Goal: Navigation & Orientation: Go to known website

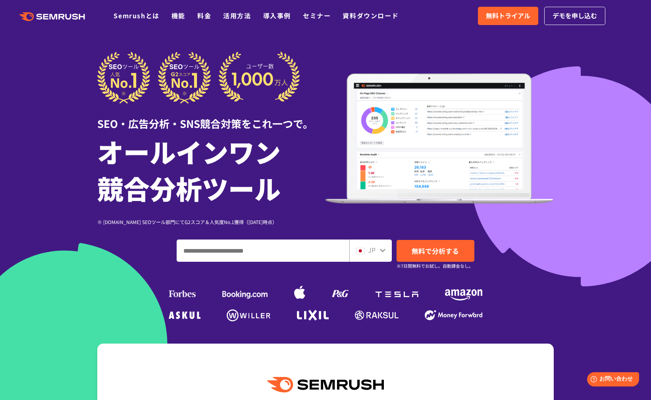
click at [383, 249] on icon at bounding box center [383, 250] width 6 height 6
click at [379, 251] on div "JP" at bounding box center [368, 250] width 25 height 10
click at [382, 251] on icon at bounding box center [383, 251] width 6 height 4
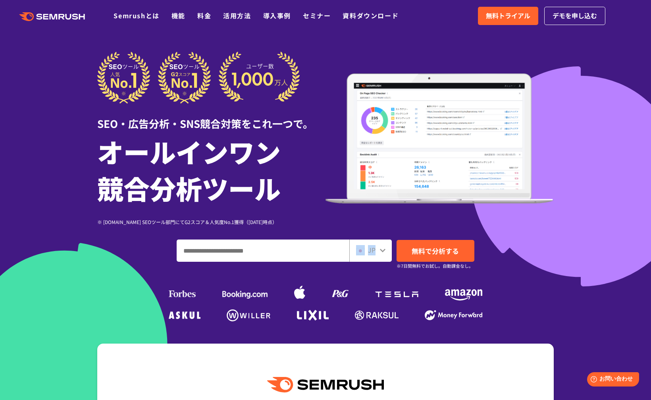
click at [364, 251] on img at bounding box center [360, 251] width 9 height 6
